Goal: Check status

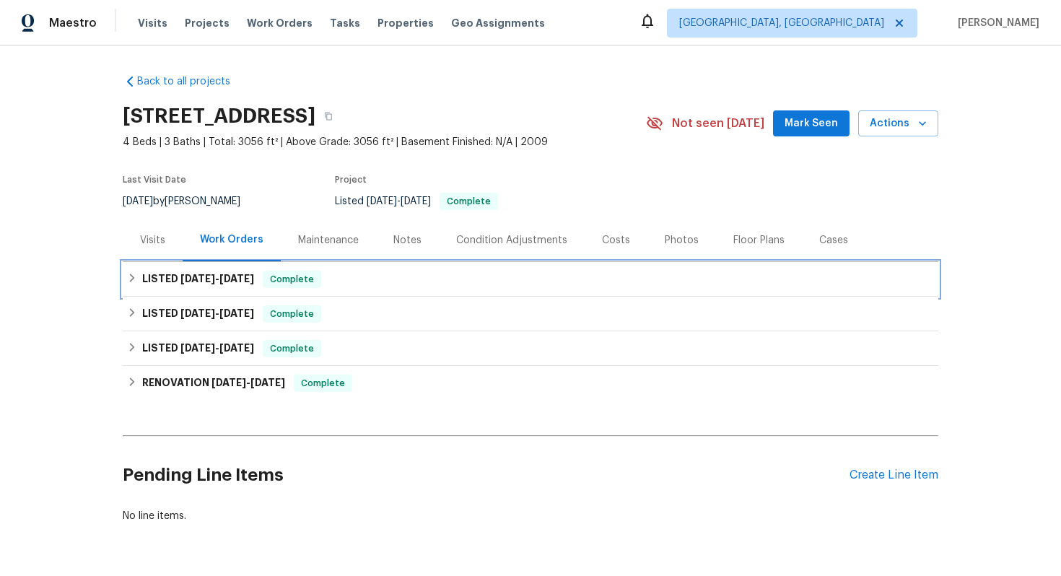
click at [470, 271] on div "LISTED 8/1/25 - 8/6/25 Complete" at bounding box center [530, 279] width 807 height 17
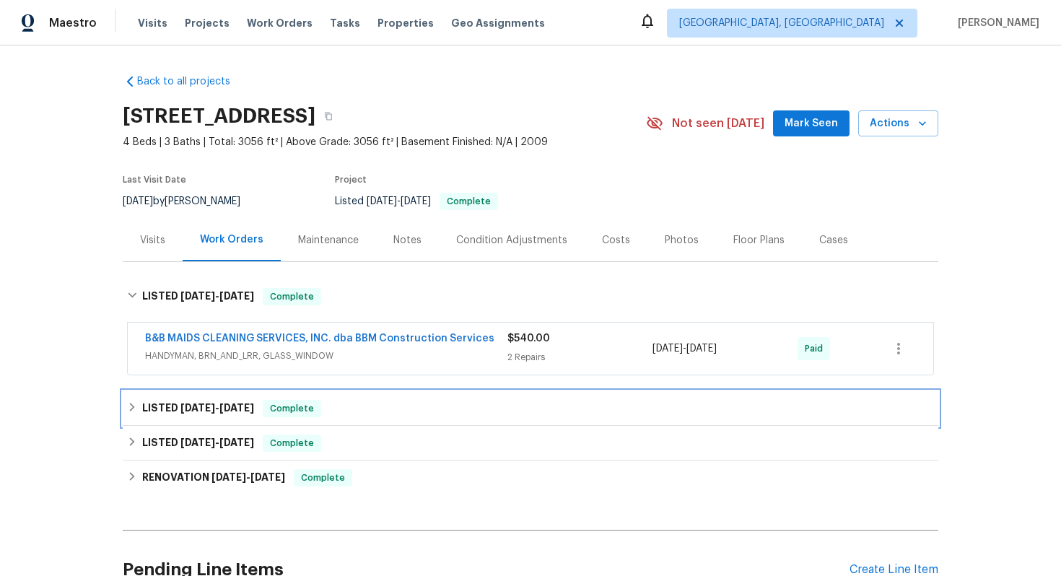
click at [434, 398] on div "LISTED 7/15/25 - 7/24/25 Complete" at bounding box center [530, 408] width 815 height 35
